Goal: Task Accomplishment & Management: Manage account settings

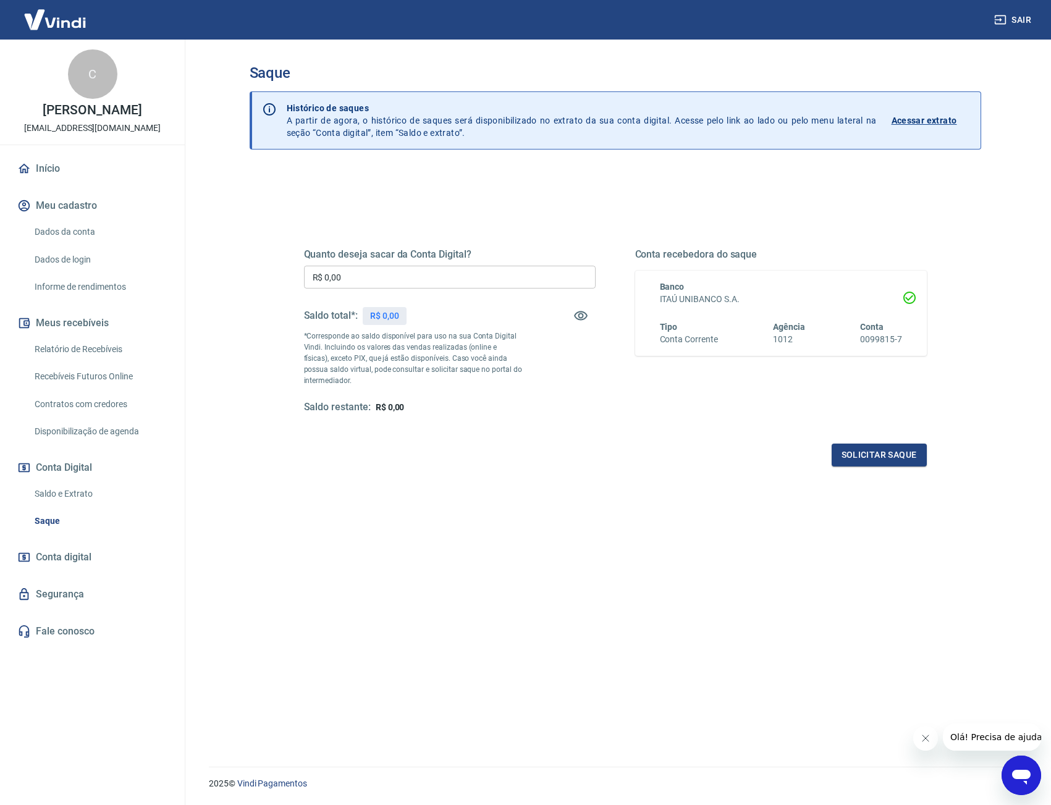
click at [365, 279] on input "R$ 0,00" at bounding box center [450, 277] width 292 height 23
drag, startPoint x: 404, startPoint y: 271, endPoint x: 202, endPoint y: 270, distance: 202.1
click at [202, 270] on main "Saque Histórico de saques A partir de agora, o histórico de saques será disponi…" at bounding box center [615, 423] width 872 height 766
type input "R$ 2.808,20"
click at [887, 456] on button "Solicitar saque" at bounding box center [879, 455] width 95 height 23
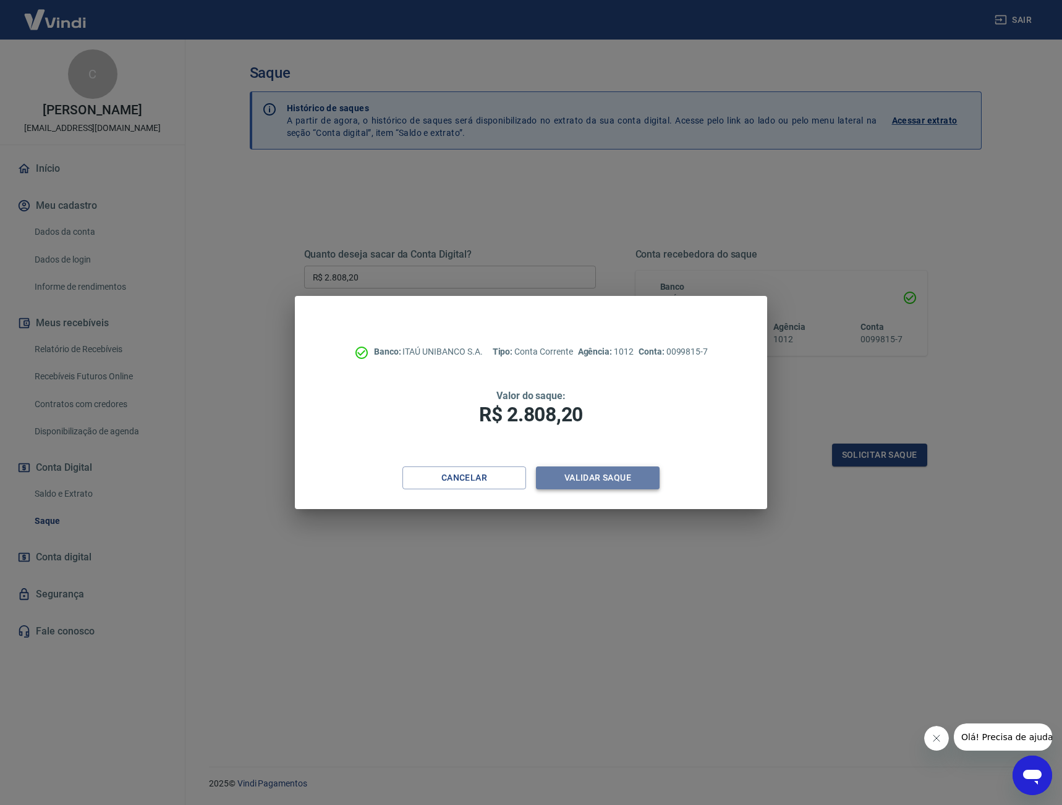
click at [611, 477] on button "Validar saque" at bounding box center [598, 478] width 124 height 23
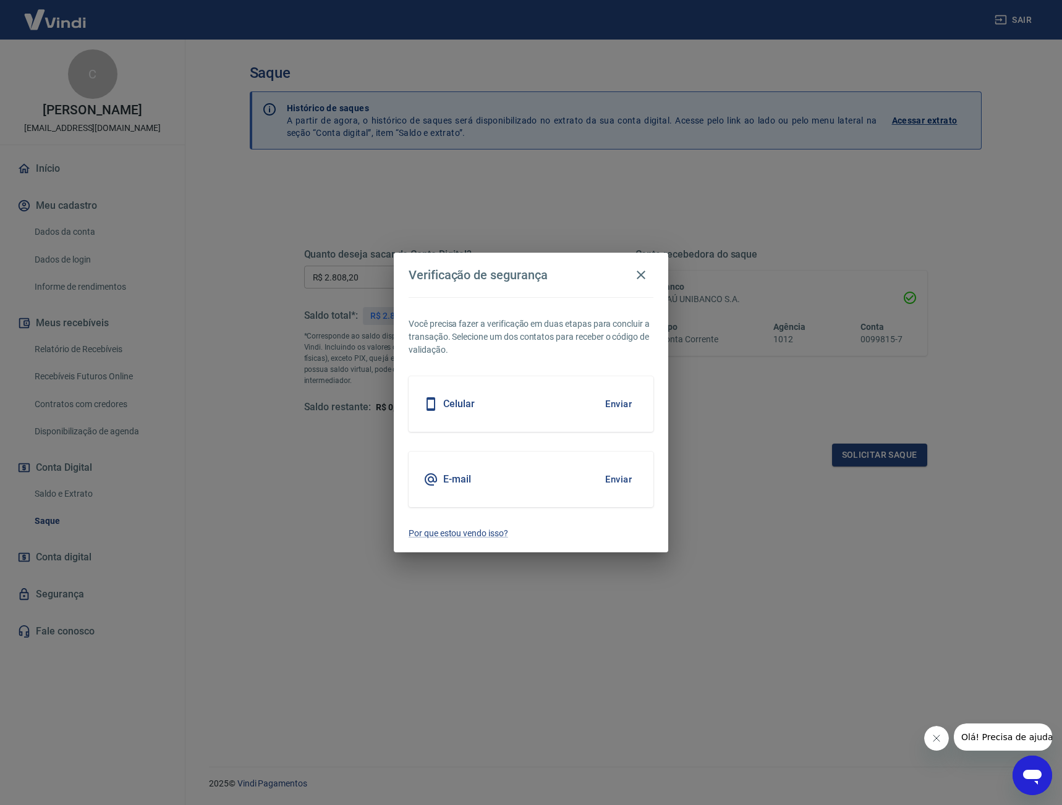
click at [605, 410] on button "Enviar" at bounding box center [618, 404] width 40 height 26
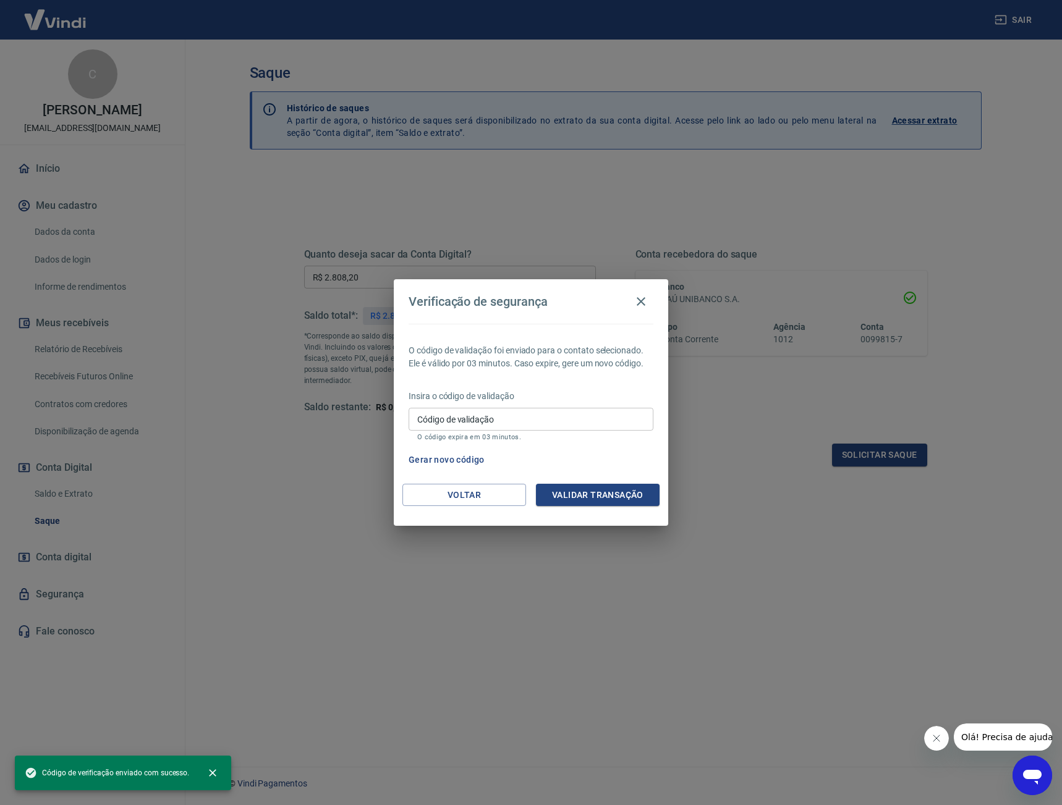
click at [572, 422] on input "Código de validação" at bounding box center [531, 419] width 245 height 23
click at [451, 414] on label "Código de validação" at bounding box center [455, 420] width 77 height 12
click at [451, 414] on input "Código de validação" at bounding box center [531, 419] width 245 height 23
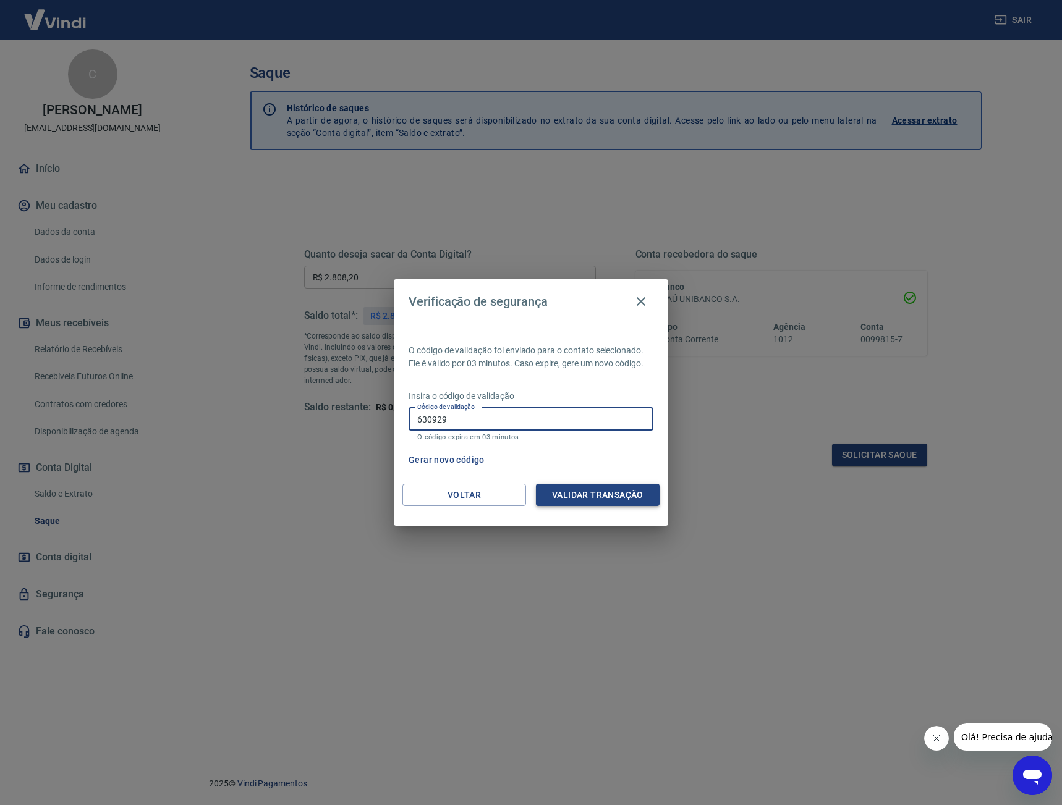
type input "630929"
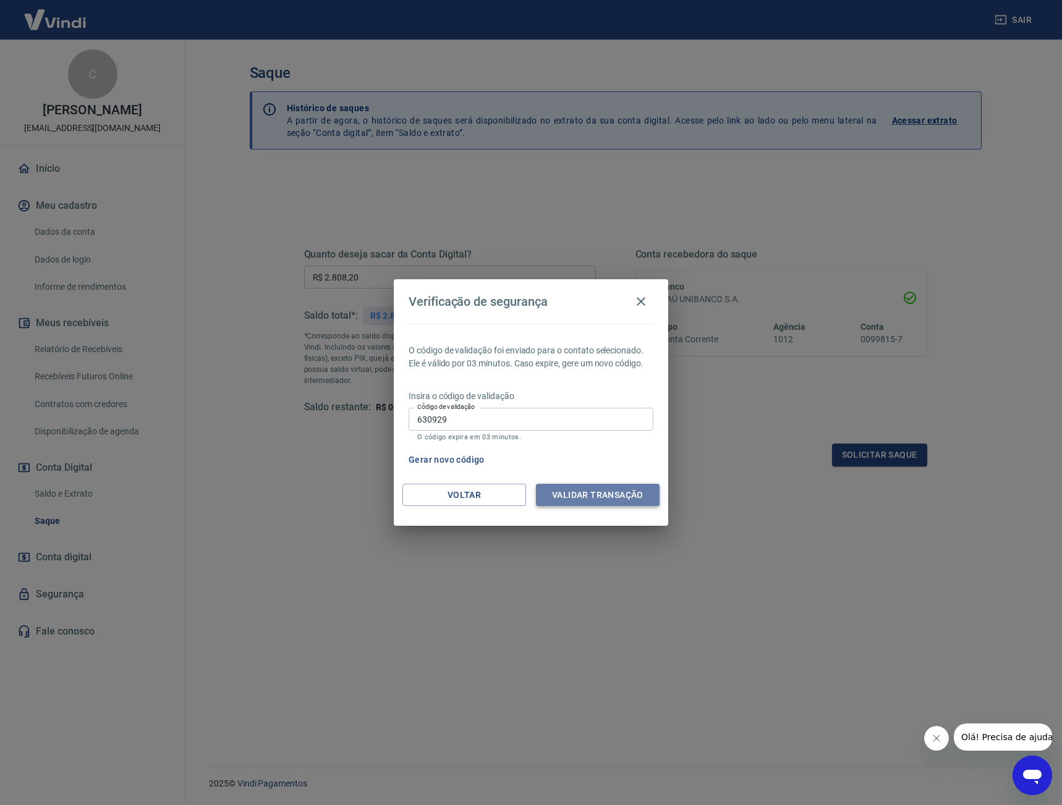
click at [621, 495] on button "Validar transação" at bounding box center [598, 495] width 124 height 23
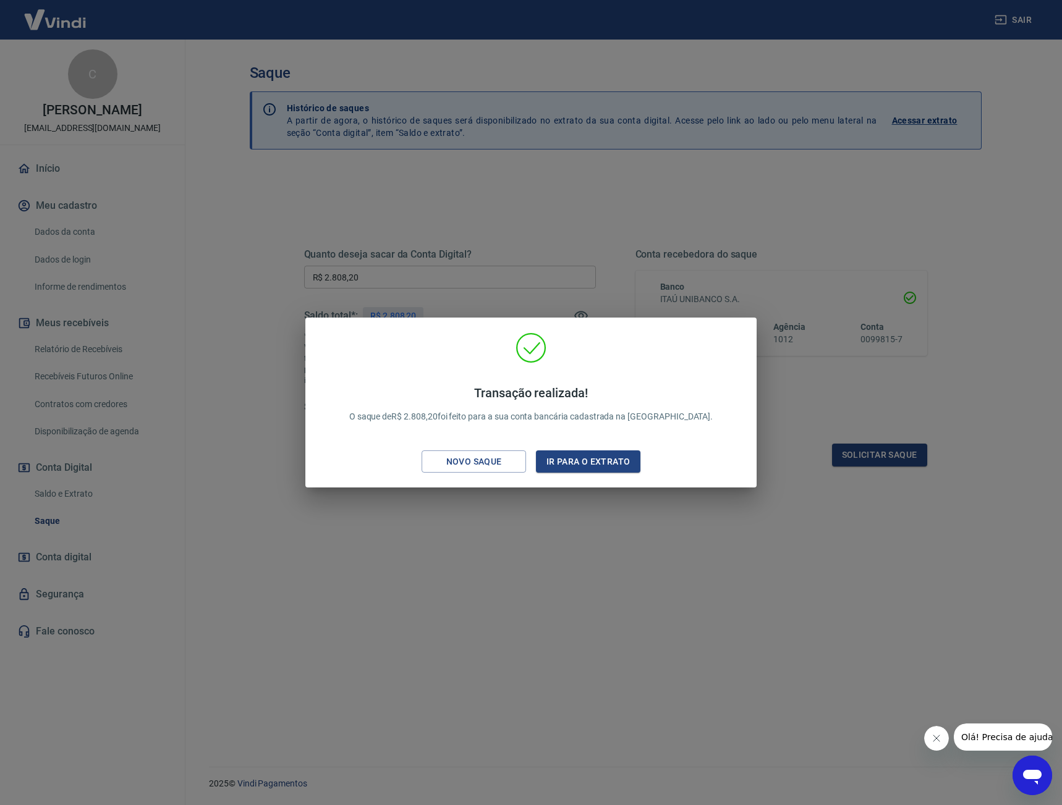
click at [537, 595] on div "Transação realizada! O saque de R$ 2.808,20 foi feito para a sua conta bancária…" at bounding box center [531, 402] width 1062 height 805
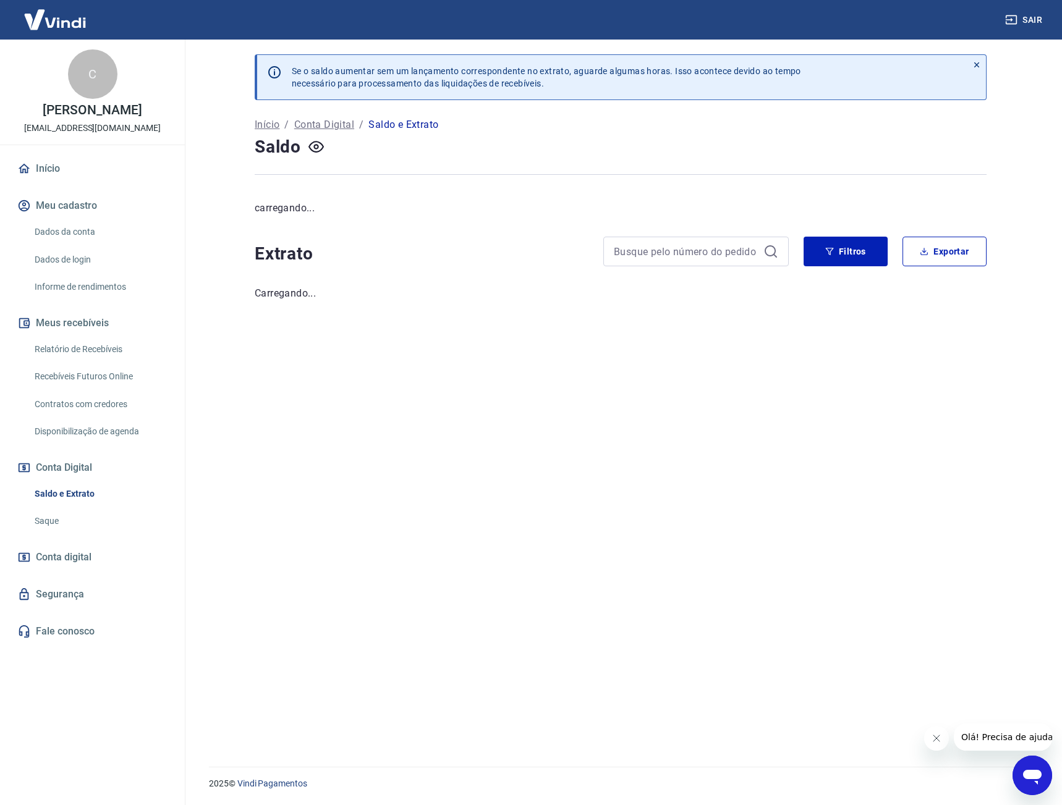
click at [61, 223] on link "Dados da conta" at bounding box center [100, 231] width 140 height 25
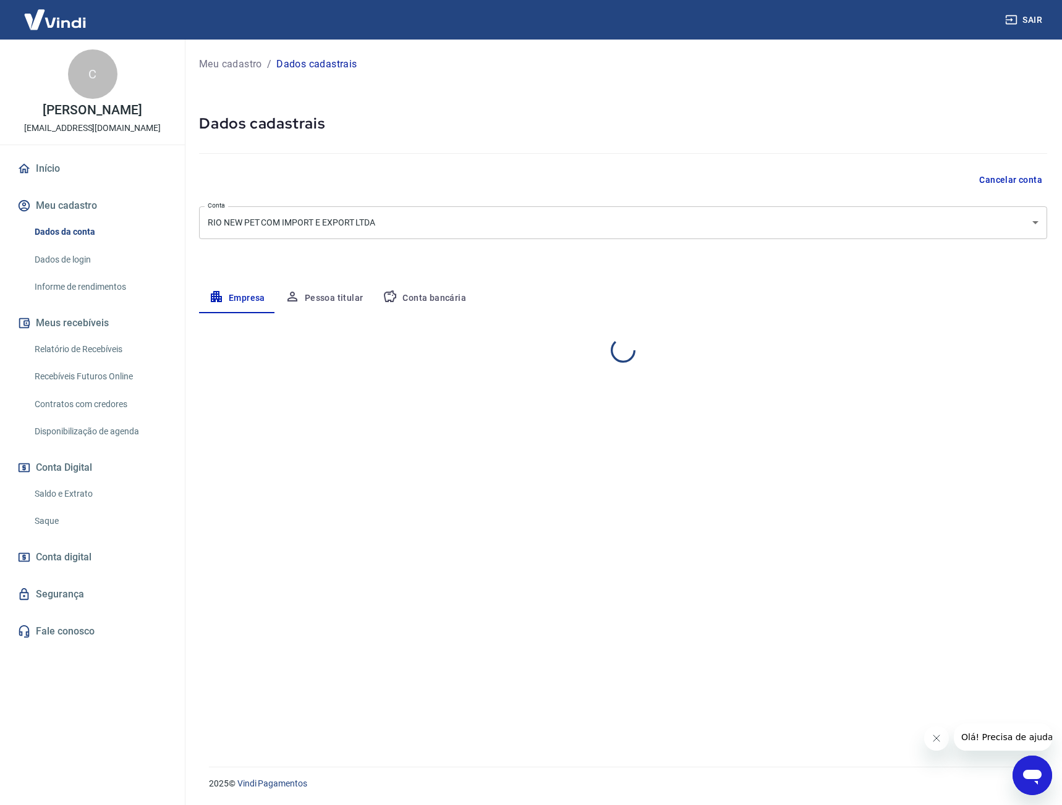
select select "RJ"
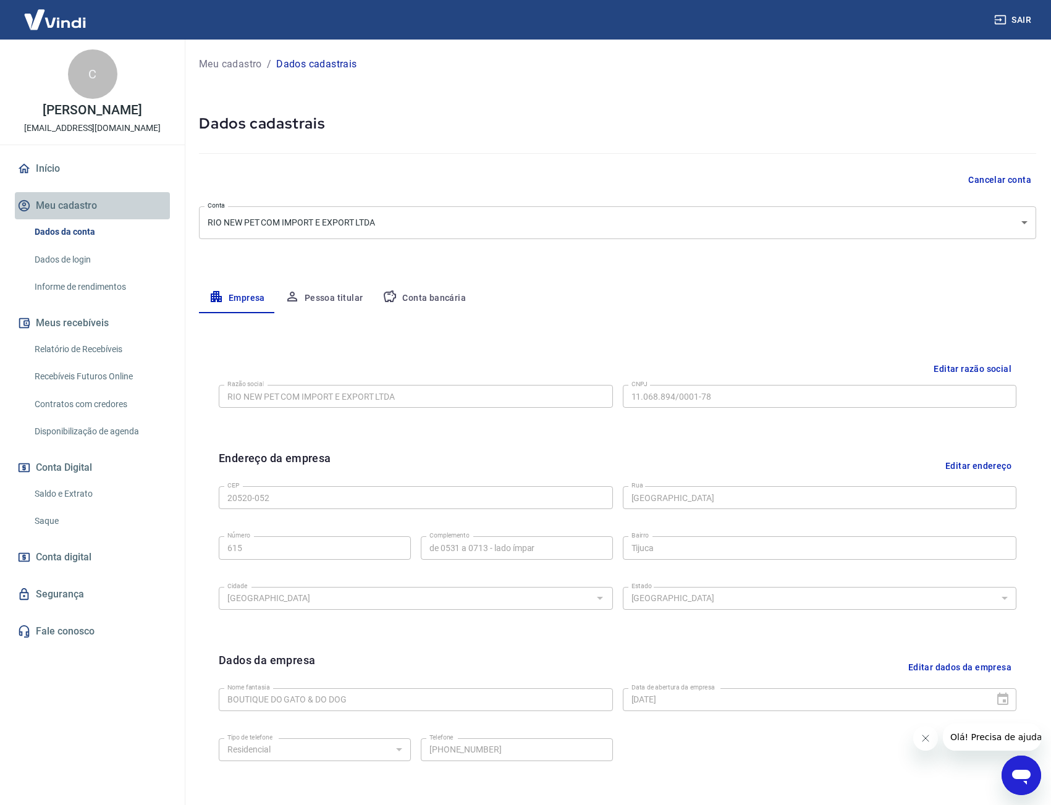
click at [82, 202] on button "Meu cadastro" at bounding box center [92, 205] width 155 height 27
click at [499, 134] on div at bounding box center [618, 151] width 838 height 35
